Goal: Find specific page/section: Find specific page/section

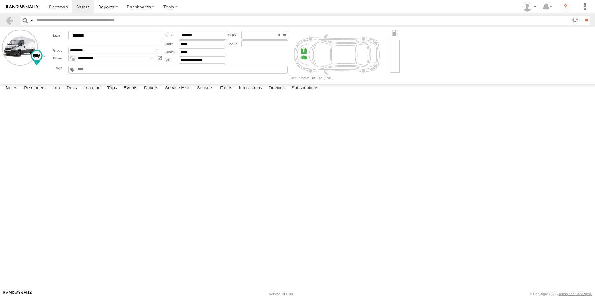
select select "*****"
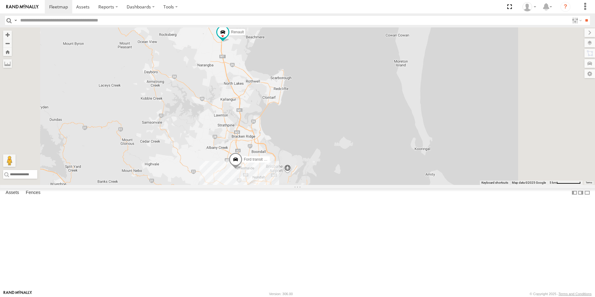
drag, startPoint x: 337, startPoint y: 76, endPoint x: 323, endPoint y: 120, distance: 46.3
click at [323, 120] on div "Ford transit (Little) Ford Transit (New) Renault Iveco Old Ford" at bounding box center [297, 105] width 595 height 157
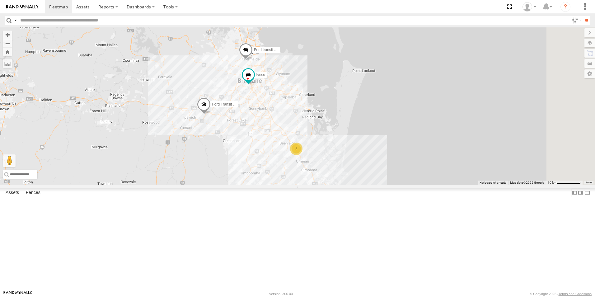
drag, startPoint x: 394, startPoint y: 175, endPoint x: 385, endPoint y: 127, distance: 49.4
click at [385, 127] on div "Ford transit (Little) Ford Transit (New) Renault Iveco Old Ford 2" at bounding box center [297, 105] width 595 height 157
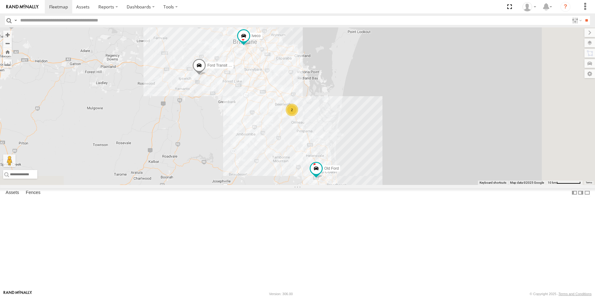
drag, startPoint x: 402, startPoint y: 204, endPoint x: 399, endPoint y: 199, distance: 5.9
click at [397, 165] on div "Ford transit (Little) Ford Transit (New) Renault Iveco Old Ford 2" at bounding box center [297, 105] width 595 height 157
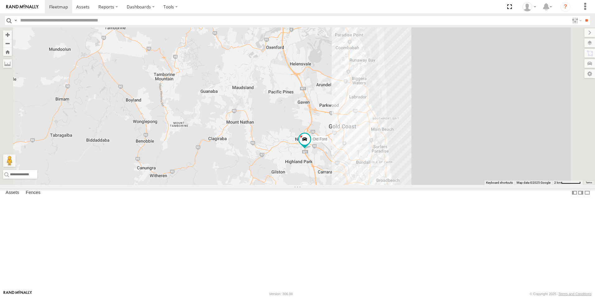
drag, startPoint x: 402, startPoint y: 170, endPoint x: 396, endPoint y: 130, distance: 40.6
click at [396, 130] on div "Ford transit (Little) Ford Transit (New) Renault Iveco Old Ford 2" at bounding box center [297, 105] width 595 height 157
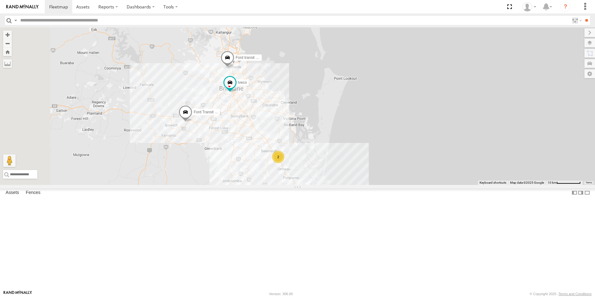
drag, startPoint x: 297, startPoint y: 91, endPoint x: 316, endPoint y: 189, distance: 99.9
click at [333, 185] on div "Ford transit (Little) Ford Transit (New) Renault Iveco Old Ford 2" at bounding box center [297, 105] width 595 height 157
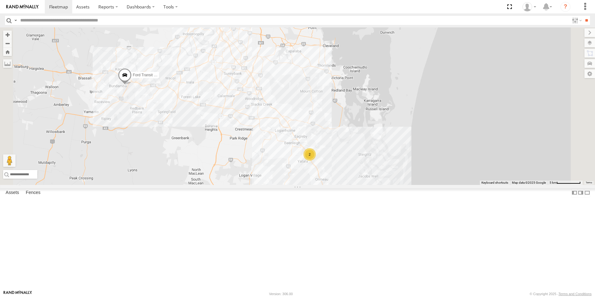
drag, startPoint x: 395, startPoint y: 212, endPoint x: 338, endPoint y: 105, distance: 121.5
click at [338, 105] on div "Ford transit (Little) Ford Transit (New) Renault Iveco Old Ford 2" at bounding box center [297, 105] width 595 height 157
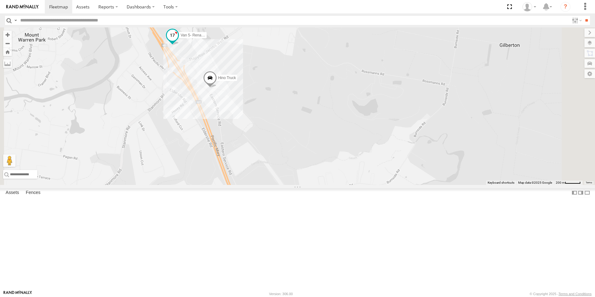
click at [234, 38] on span "Van 5- Renault Master - 052•LI8" at bounding box center [206, 35] width 53 height 4
click at [277, 115] on div "Ford transit (Little) Ford Transit (New) Renault Iveco Old Ford Hino Truck Van …" at bounding box center [297, 105] width 595 height 157
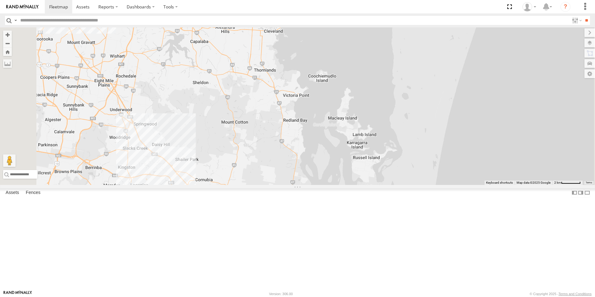
drag, startPoint x: 206, startPoint y: 63, endPoint x: 251, endPoint y: 210, distance: 153.2
click at [272, 185] on div "Ford transit (Little) Ford Transit (New) Renault Iveco Old Ford 2" at bounding box center [297, 105] width 595 height 157
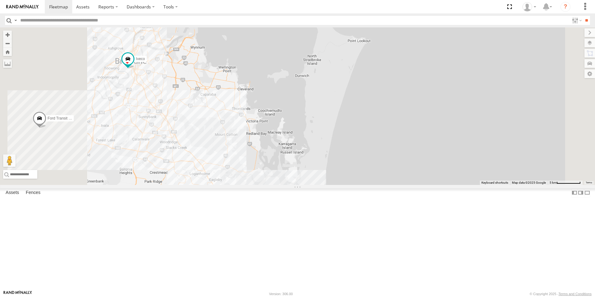
drag, startPoint x: 202, startPoint y: 161, endPoint x: 249, endPoint y: 210, distance: 68.4
click at [249, 185] on div "Ford transit (Little) Ford Transit (New) Renault Iveco Old Ford 2" at bounding box center [297, 105] width 595 height 157
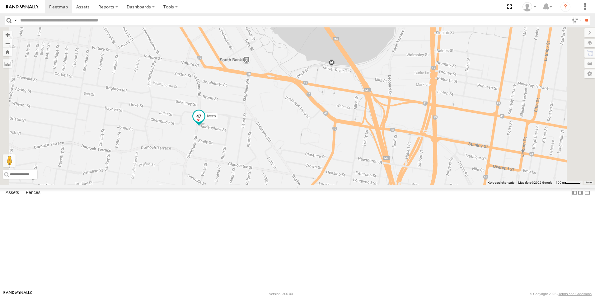
click at [216, 119] on span "Iveco" at bounding box center [211, 116] width 9 height 4
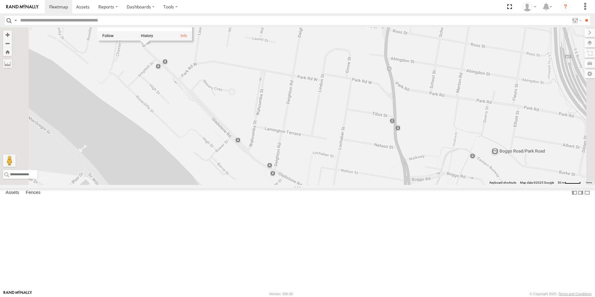
drag, startPoint x: 320, startPoint y: 218, endPoint x: 326, endPoint y: 48, distance: 170.9
click at [326, 48] on div "Ford transit (Little) Ford Transit (New) Renault Iveco Old Ford Iveco All Asset…" at bounding box center [297, 105] width 595 height 157
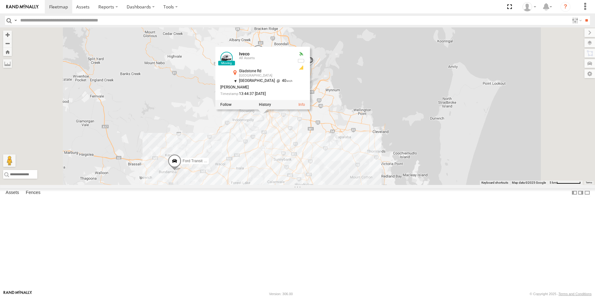
click at [371, 170] on div "Ford transit (Little) Ford Transit (New) Renault Iveco Old Ford Iveco All Asset…" at bounding box center [297, 105] width 595 height 157
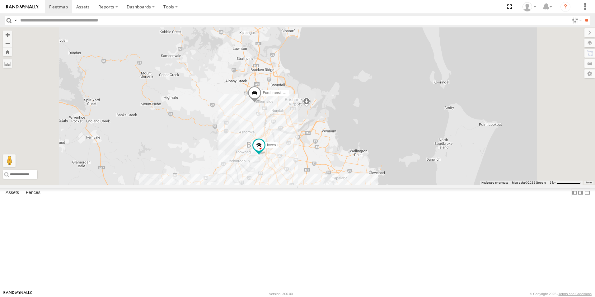
drag, startPoint x: 345, startPoint y: 130, endPoint x: 338, endPoint y: 172, distance: 42.1
click at [339, 175] on div "Ford transit (Little) Ford Transit (New) Renault Iveco Old Ford 2" at bounding box center [297, 105] width 595 height 157
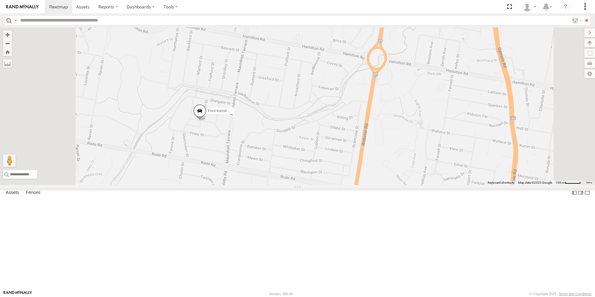
click at [238, 113] on span "Ford transit (Little)" at bounding box center [223, 111] width 30 height 4
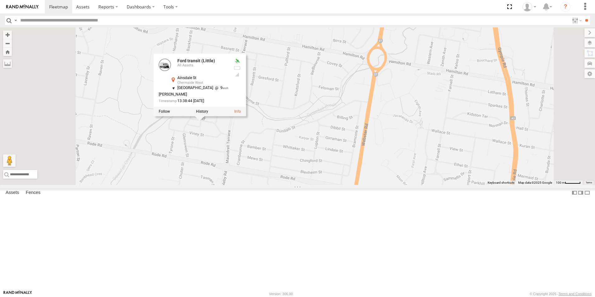
click at [305, 185] on div "Ford transit (Little) Ford Transit (New) Renault Iveco Old [PERSON_NAME] transi…" at bounding box center [297, 105] width 595 height 157
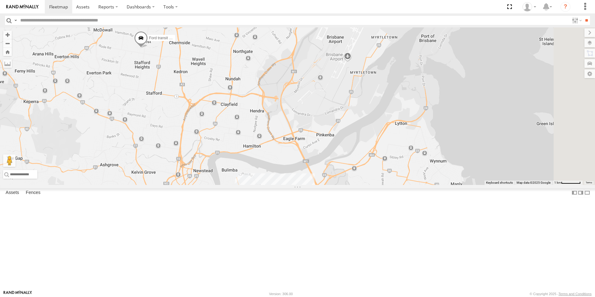
drag, startPoint x: 326, startPoint y: 201, endPoint x: 264, endPoint y: 139, distance: 87.1
click at [264, 139] on div "Ford transit (Little) Ford Transit (New) Renault Iveco Old Ford" at bounding box center [297, 105] width 595 height 157
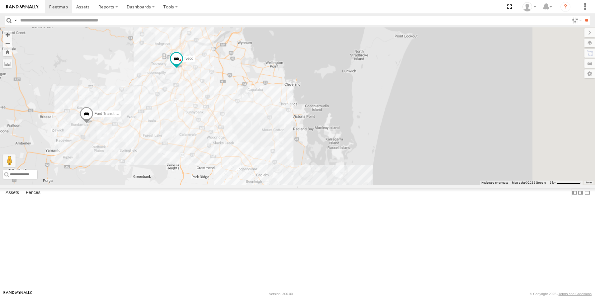
drag, startPoint x: 379, startPoint y: 256, endPoint x: 307, endPoint y: 120, distance: 153.8
click at [307, 120] on div "Ford transit (Little) Ford Transit (New) Renault Iveco Old Ford" at bounding box center [297, 105] width 595 height 157
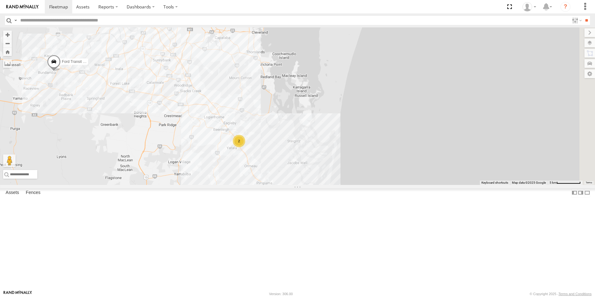
drag, startPoint x: 337, startPoint y: 219, endPoint x: 326, endPoint y: 188, distance: 32.5
click at [327, 185] on div "Ford transit (Little) Ford Transit (New) Renault Iveco Old Ford 2" at bounding box center [297, 105] width 595 height 157
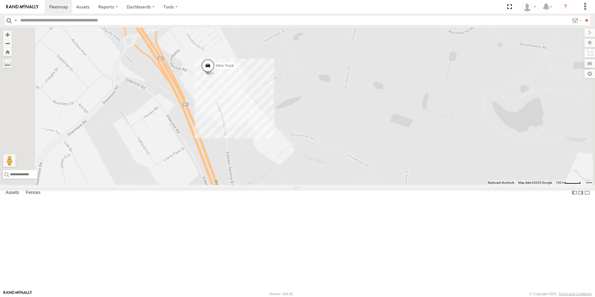
drag, startPoint x: 266, startPoint y: 93, endPoint x: 286, endPoint y: 195, distance: 104.4
click at [287, 185] on div "Ford transit (Little) Ford Transit (New) Renault Iveco Old Ford Hino Truck Van …" at bounding box center [297, 105] width 595 height 157
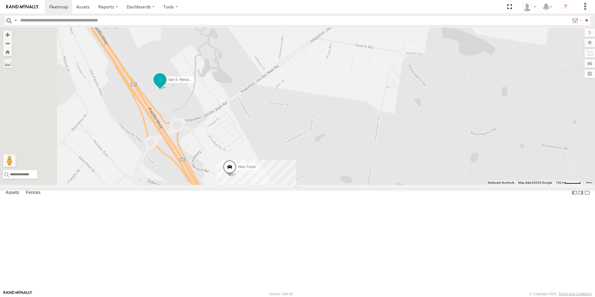
click at [221, 82] on span "Van 5- Renault Master - 052•LI8" at bounding box center [194, 79] width 53 height 4
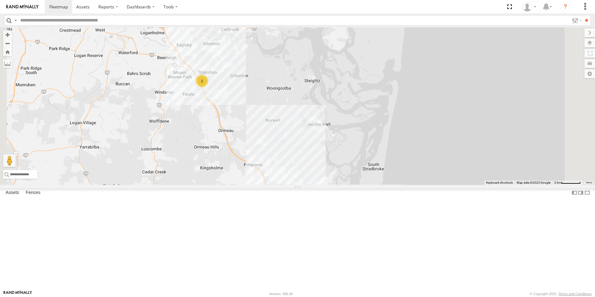
drag, startPoint x: 336, startPoint y: 225, endPoint x: 309, endPoint y: 154, distance: 76.1
click at [309, 154] on div "Ford transit (Little) Ford Transit (New) Renault Iveco Old Ford 2" at bounding box center [297, 105] width 595 height 157
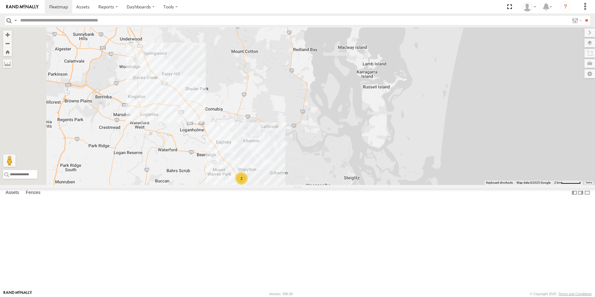
drag, startPoint x: 305, startPoint y: 158, endPoint x: 326, endPoint y: 244, distance: 89.0
click at [344, 185] on div "Ford transit (Little) Ford Transit (New) Renault Iveco Old Ford 2" at bounding box center [297, 105] width 595 height 157
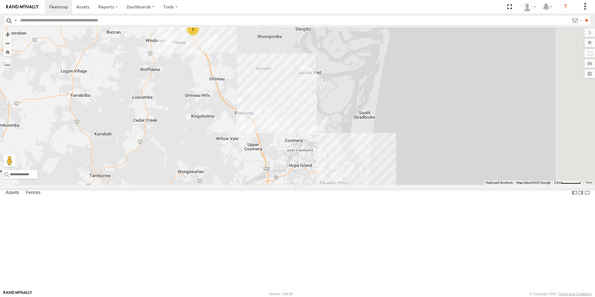
drag, startPoint x: 353, startPoint y: 193, endPoint x: 295, endPoint y: 118, distance: 94.9
click at [292, 114] on div "Ford transit (Little) Ford Transit (New) Renault Iveco Old Ford 2" at bounding box center [297, 105] width 595 height 157
